Goal: Task Accomplishment & Management: Complete application form

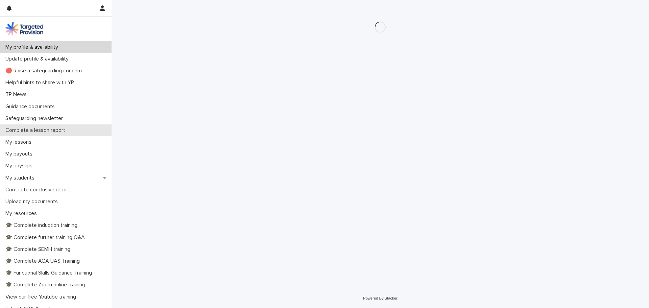
click at [58, 131] on p "Complete a lesson report" at bounding box center [37, 130] width 68 height 6
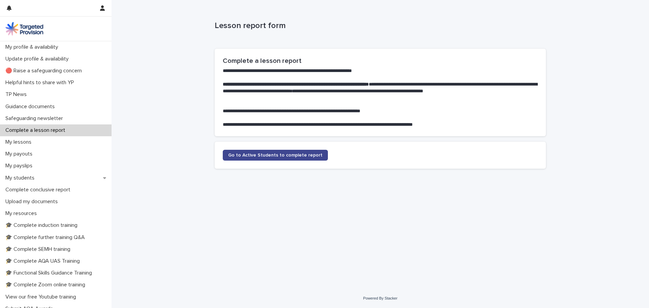
click at [302, 152] on link "Go to Active Students to complete report" at bounding box center [275, 155] width 105 height 11
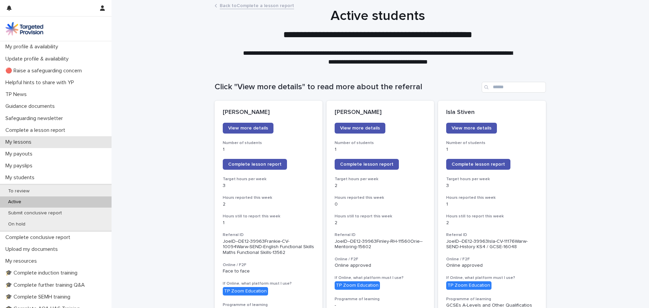
click at [34, 142] on p "My lessons" at bounding box center [20, 142] width 34 height 6
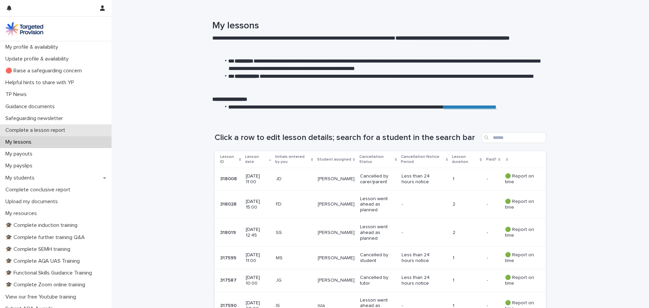
click at [45, 128] on p "Complete a lesson report" at bounding box center [37, 130] width 68 height 6
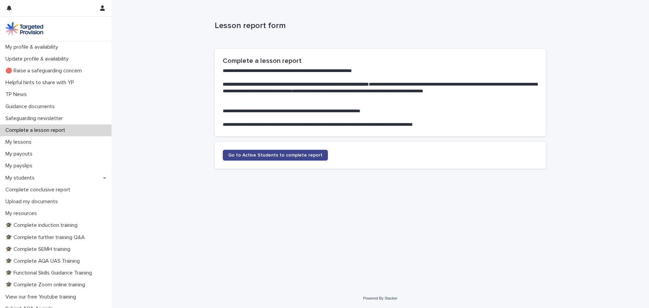
click at [277, 154] on span "Go to Active Students to complete report" at bounding box center [275, 155] width 94 height 5
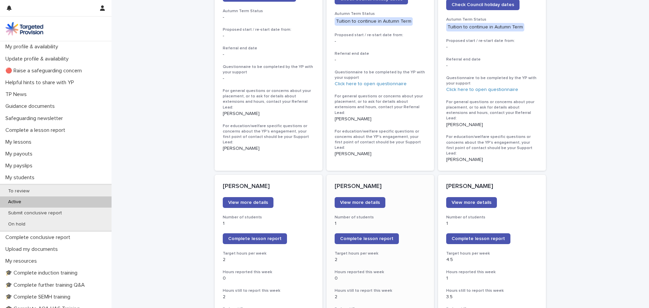
scroll to position [981, 0]
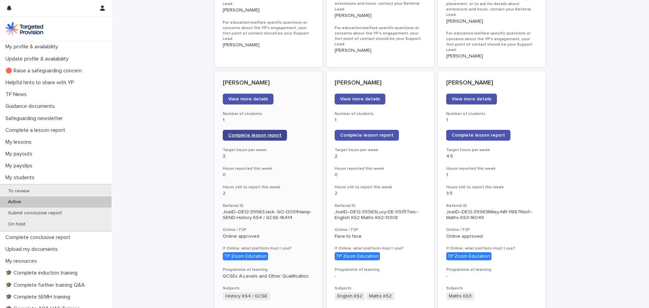
click at [231, 130] on link "Complete lesson report" at bounding box center [255, 135] width 64 height 11
click at [38, 142] on div "My lessons" at bounding box center [56, 142] width 112 height 12
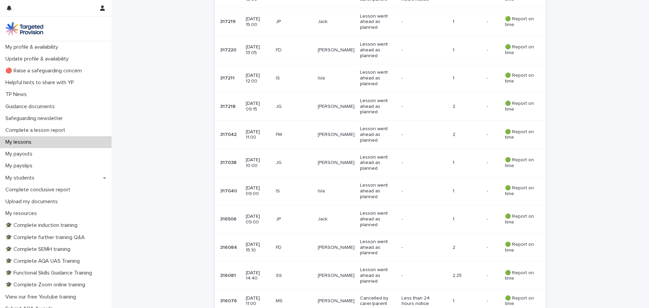
scroll to position [338, 0]
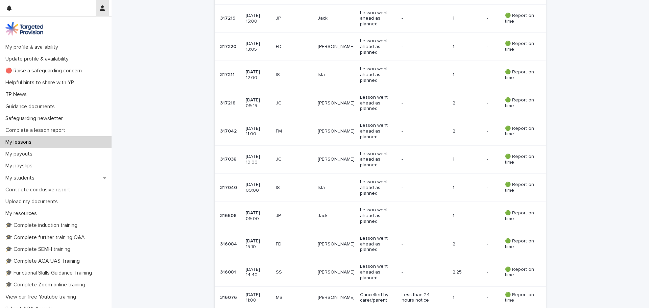
drag, startPoint x: 22, startPoint y: 144, endPoint x: 102, endPoint y: 7, distance: 159.0
click at [22, 144] on p "My lessons" at bounding box center [20, 142] width 34 height 6
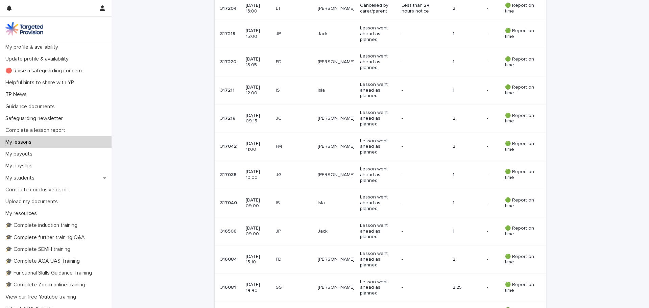
scroll to position [323, 0]
click at [58, 137] on div "My lessons" at bounding box center [56, 142] width 112 height 12
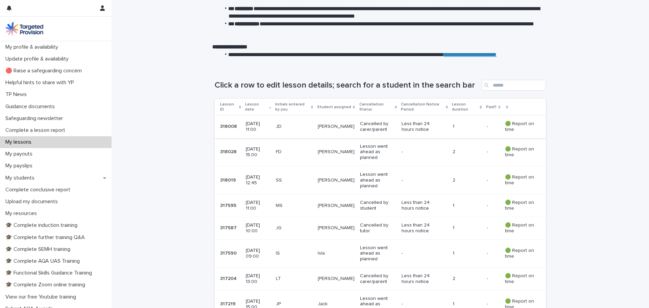
scroll to position [86, 0]
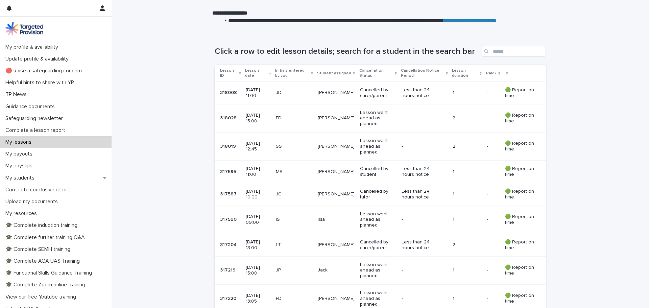
click at [336, 264] on td "Jack" at bounding box center [336, 270] width 42 height 28
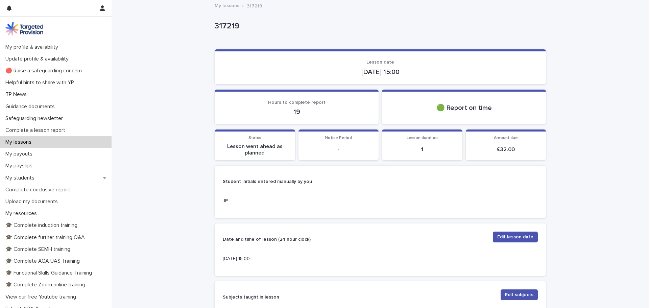
scroll to position [270, 0]
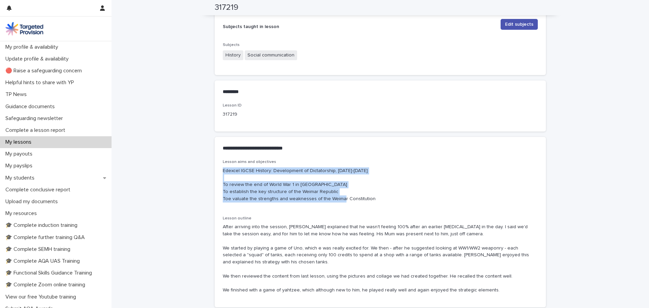
drag, startPoint x: 219, startPoint y: 169, endPoint x: 384, endPoint y: 196, distance: 167.2
click at [384, 196] on div "Lesson aims and objectives Edexcel IGCSE History: Development of Dictatorship, …" at bounding box center [380, 234] width 331 height 148
copy p "Edexcel IGCSE History: Development of Dictatorship, [DATE]-[DATE] To review the…"
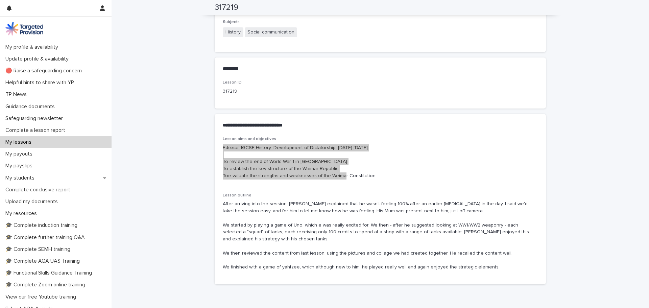
scroll to position [328, 0]
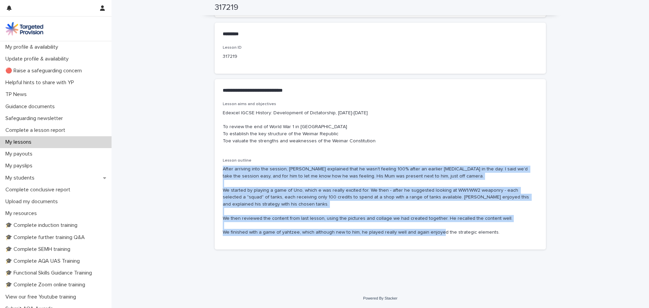
drag, startPoint x: 220, startPoint y: 167, endPoint x: 564, endPoint y: 236, distance: 350.7
copy p "After arriving into the session, [PERSON_NAME] explained that he wasn't feeling…"
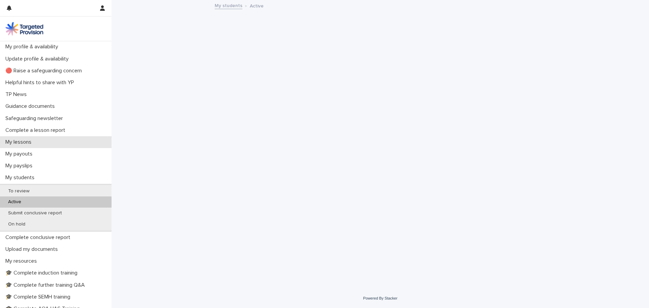
click at [47, 136] on div "My lessons" at bounding box center [56, 142] width 112 height 12
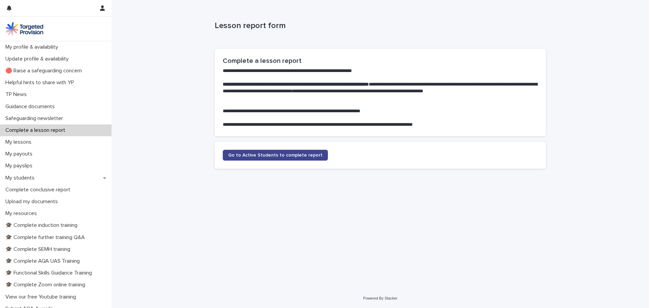
click at [305, 160] on link "Go to Active Students to complete report" at bounding box center [275, 155] width 105 height 11
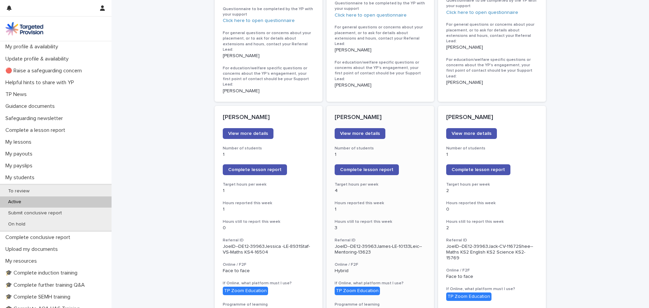
scroll to position [507, 0]
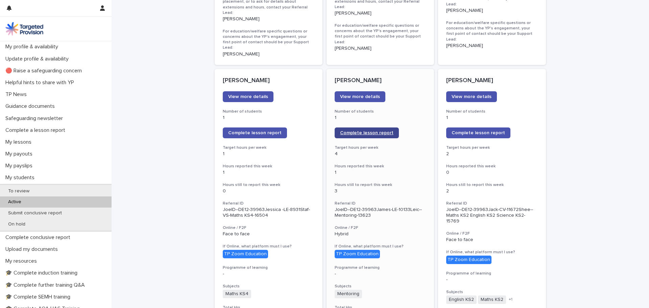
click at [374, 127] on link "Complete lesson report" at bounding box center [367, 132] width 64 height 11
click at [48, 140] on div "My lessons" at bounding box center [56, 142] width 112 height 12
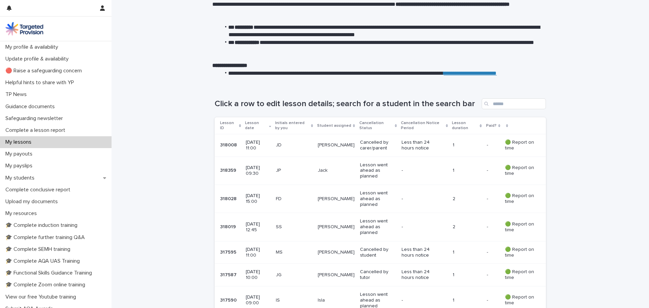
scroll to position [68, 0]
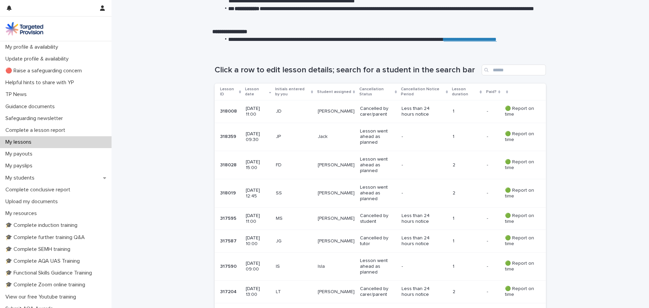
click at [456, 241] on p "1" at bounding box center [467, 241] width 29 height 6
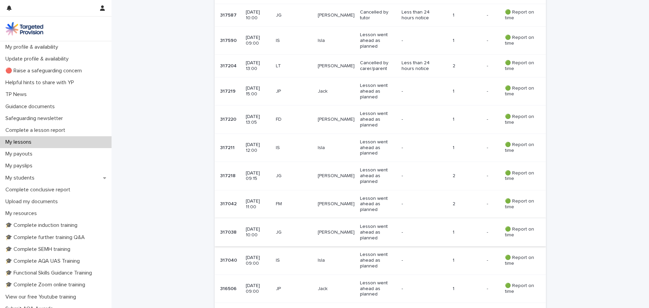
scroll to position [304, 0]
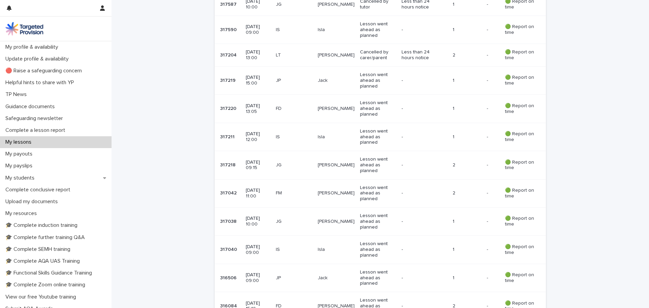
click at [397, 217] on td "Lesson went ahead as planned" at bounding box center [378, 221] width 42 height 28
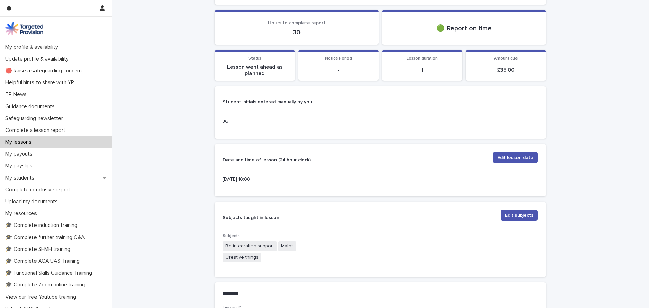
scroll to position [237, 0]
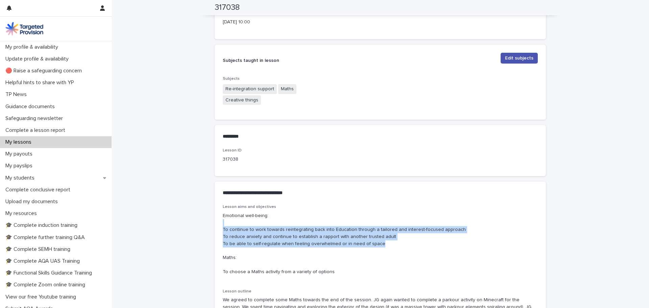
drag, startPoint x: 383, startPoint y: 242, endPoint x: 237, endPoint y: 222, distance: 147.7
click at [232, 221] on p "Emotional well-being: To continue to work towards reintegrating back into Educa…" at bounding box center [380, 243] width 315 height 63
drag, startPoint x: 354, startPoint y: 277, endPoint x: 217, endPoint y: 212, distance: 152.0
click at [217, 212] on div "Lesson aims and objectives Emotional well-being: To continue to work towards re…" at bounding box center [380, 282] width 331 height 155
copy p "Emotional well-being: To continue to work towards reintegrating back into Educa…"
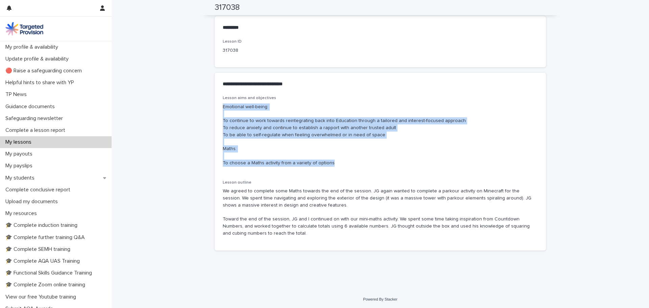
scroll to position [347, 0]
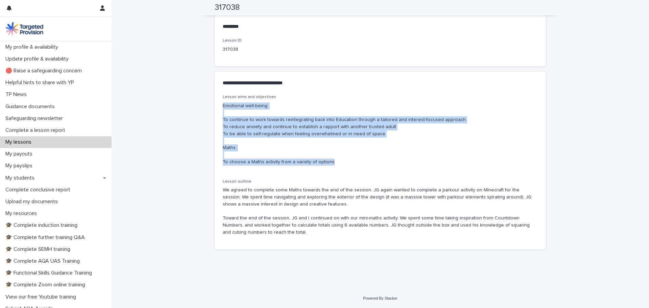
drag, startPoint x: 222, startPoint y: 188, endPoint x: 355, endPoint y: 247, distance: 145.6
click at [355, 247] on div "Lesson aims and objectives Emotional well-being: To continue to work towards re…" at bounding box center [380, 172] width 331 height 155
copy p "We agreed to complete some Maths towards the end of the session. JG again wante…"
